Goal: Information Seeking & Learning: Learn about a topic

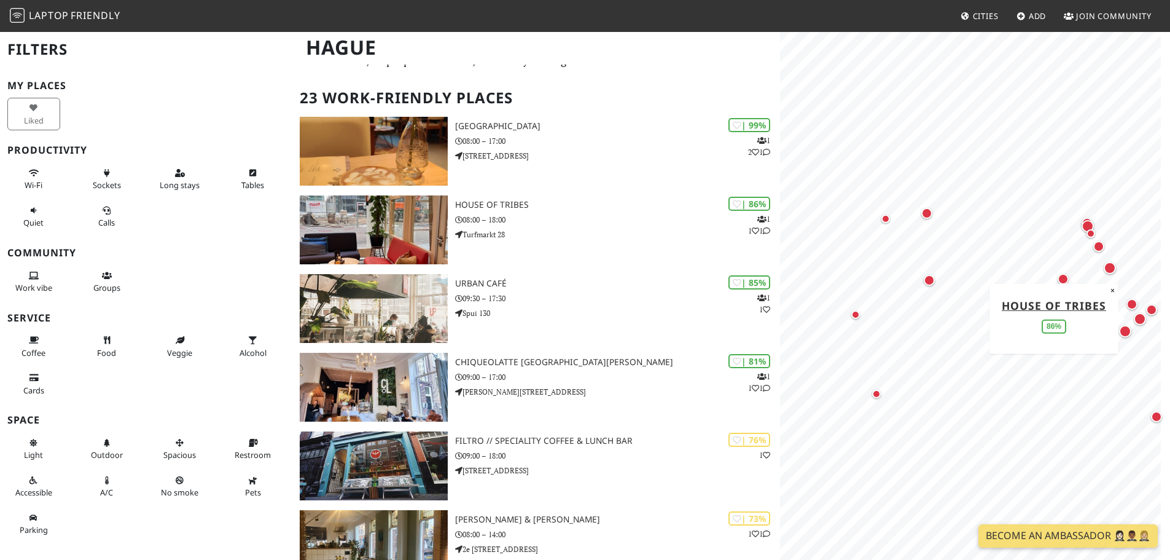
scroll to position [49, 0]
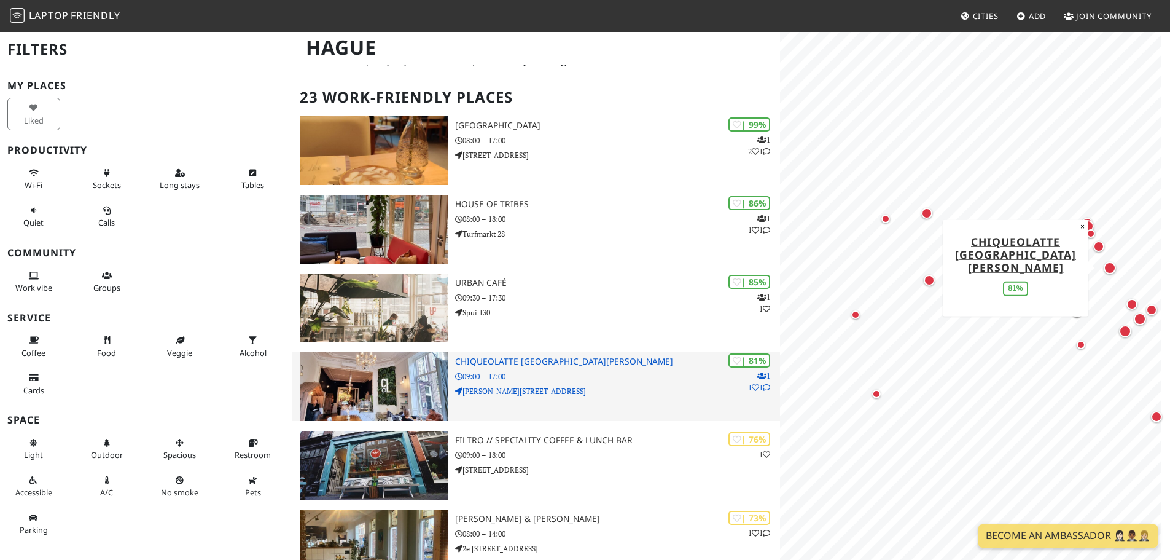
click at [611, 382] on div "| 81% 1 1 1 Chiqueolatte Den Haag 09:00 – 17:00 Lange Voorhout 58 B" at bounding box center [617, 386] width 325 height 69
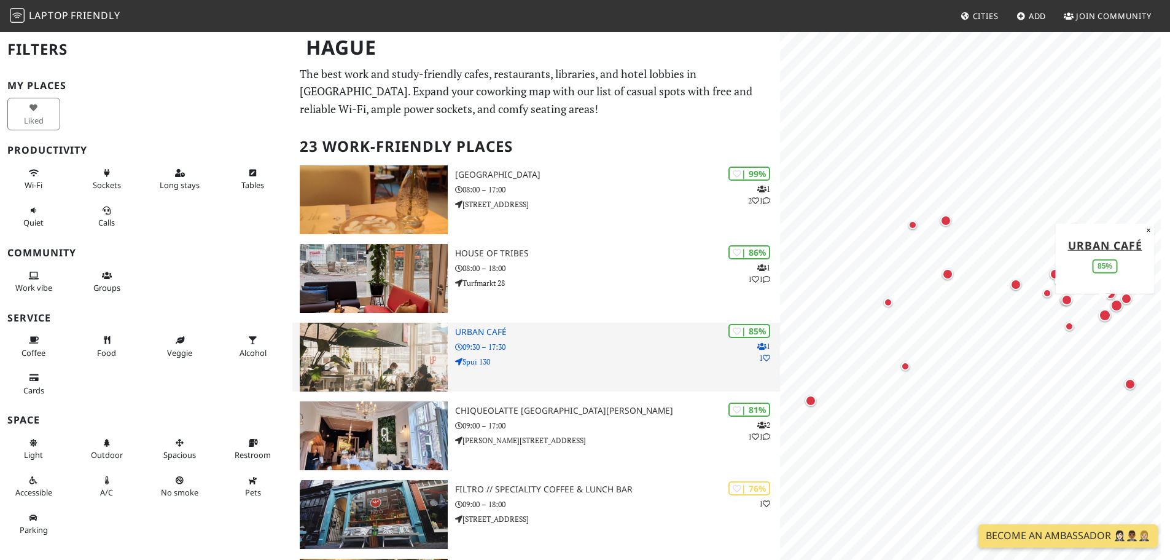
click at [491, 343] on p "09:30 – 17:30" at bounding box center [617, 347] width 325 height 12
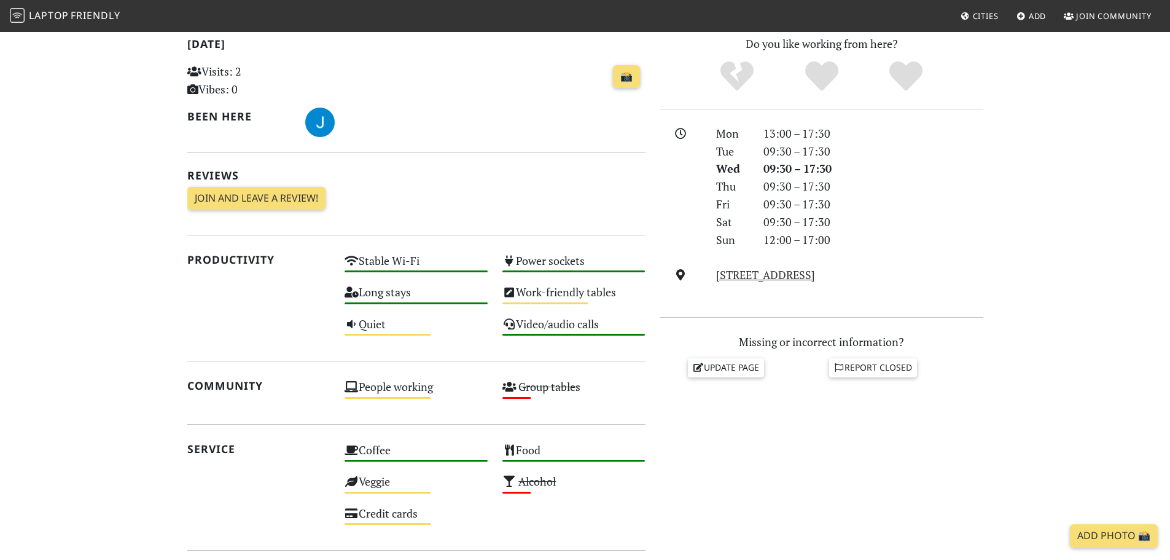
scroll to position [265, 0]
